Goal: Information Seeking & Learning: Compare options

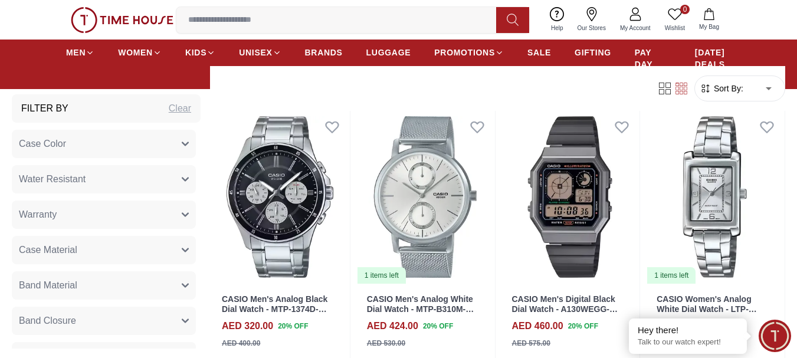
scroll to position [447, 0]
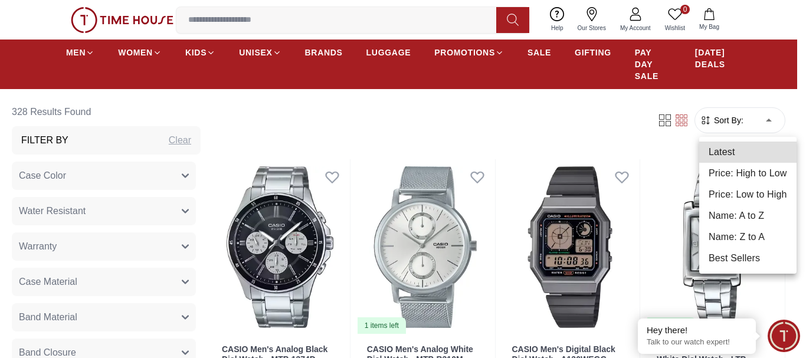
click at [717, 195] on li "Price: Low to High" at bounding box center [747, 194] width 97 height 21
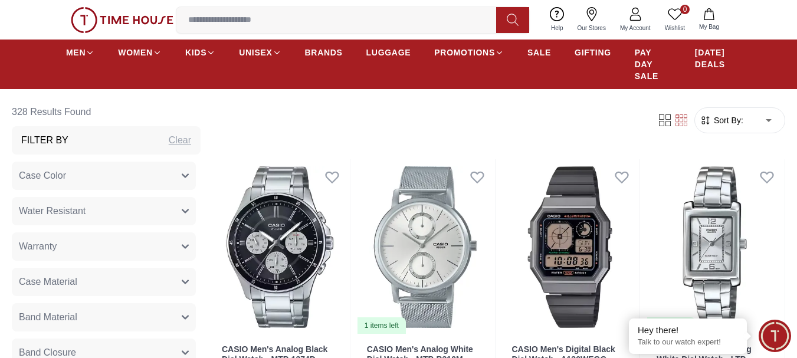
type input "*"
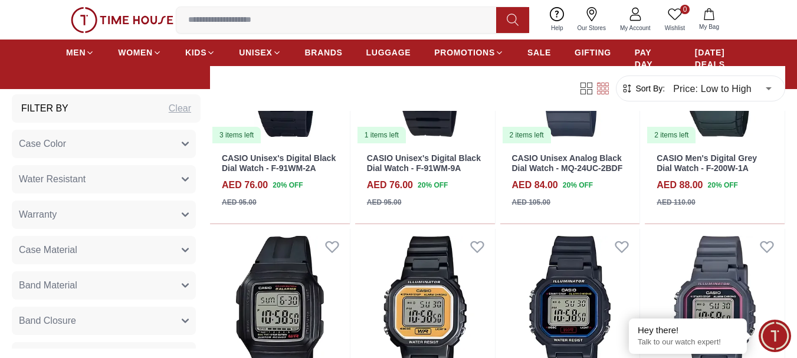
scroll to position [945, 0]
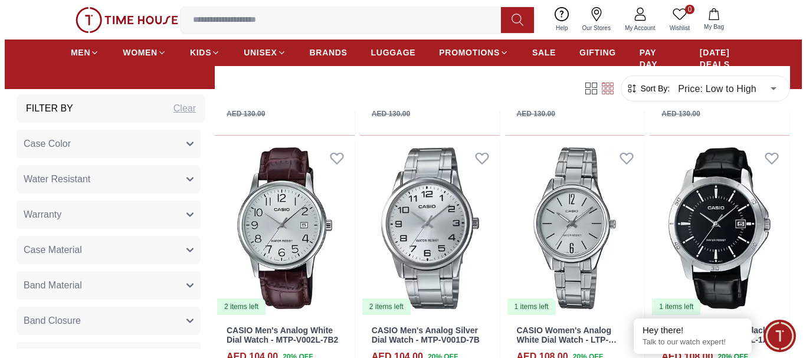
scroll to position [1794, 0]
